Goal: Information Seeking & Learning: Learn about a topic

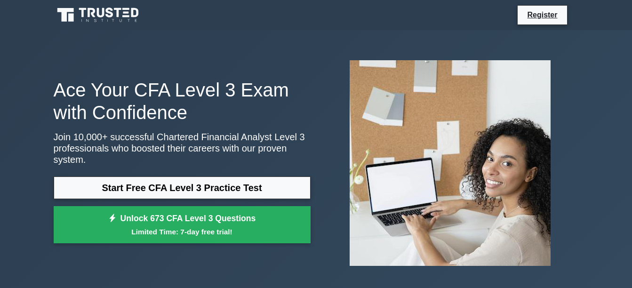
click at [257, 156] on p "Join 10,000+ successful Chartered Financial Analyst Level 3 professionals who b…" at bounding box center [182, 148] width 257 height 34
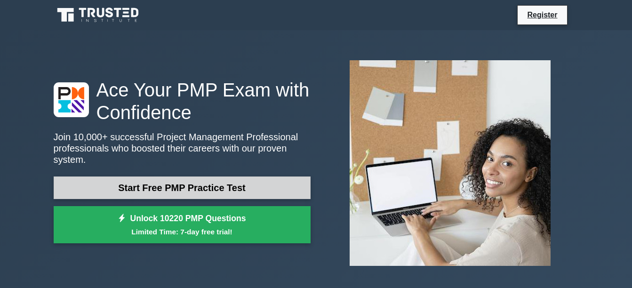
click at [256, 176] on link "Start Free PMP Practice Test" at bounding box center [182, 187] width 257 height 23
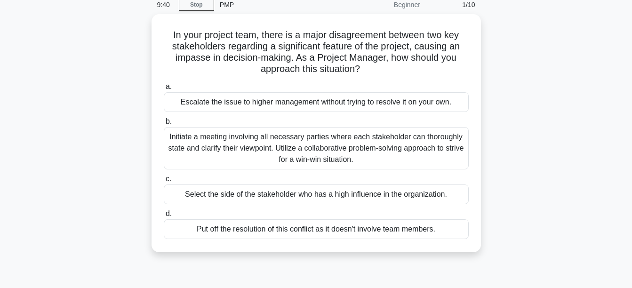
scroll to position [41, 0]
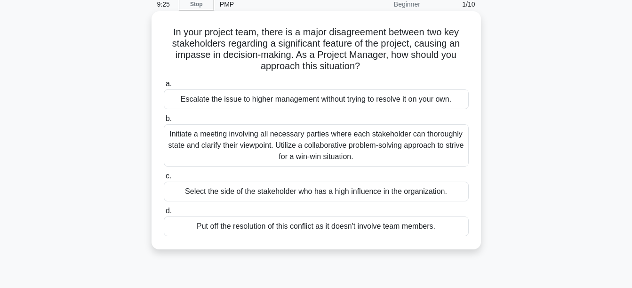
click at [456, 145] on div "Initiate a meeting involving all necessary parties where each stakeholder can t…" at bounding box center [316, 145] width 305 height 42
click at [164, 122] on input "b. Initiate a meeting involving all necessary parties where each stakeholder ca…" at bounding box center [164, 119] width 0 height 6
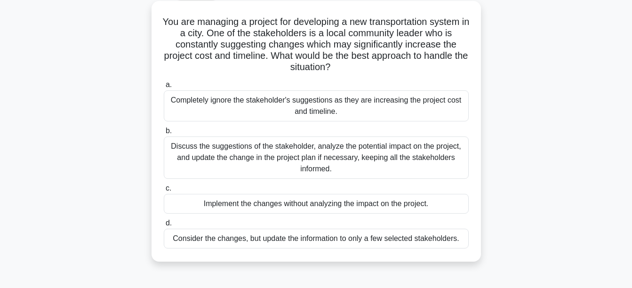
scroll to position [55, 0]
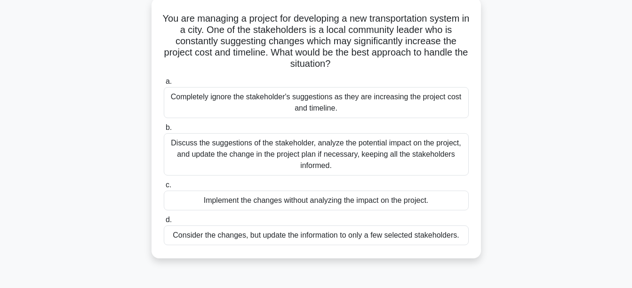
click at [443, 151] on div "Discuss the suggestions of the stakeholder, analyze the potential impact on the…" at bounding box center [316, 154] width 305 height 42
click at [164, 131] on input "b. Discuss the suggestions of the stakeholder, analyze the potential impact on …" at bounding box center [164, 128] width 0 height 6
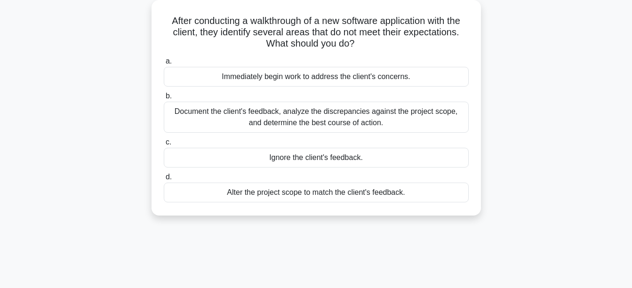
scroll to position [0, 0]
